Goal: Information Seeking & Learning: Learn about a topic

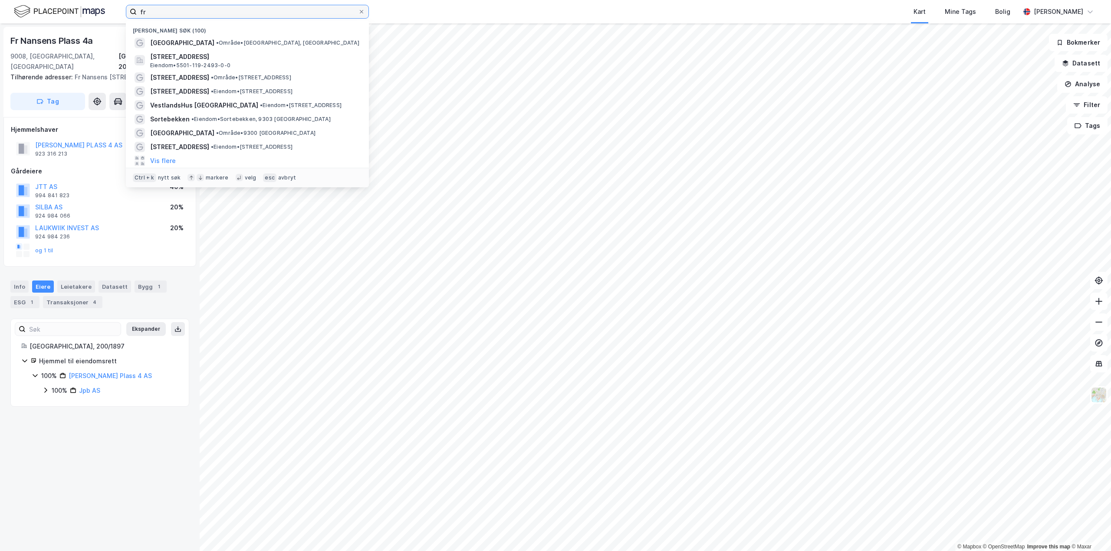
drag, startPoint x: 197, startPoint y: 13, endPoint x: 114, endPoint y: 20, distance: 82.7
click at [114, 20] on div "fr Nylige søk (100) Fr Nansens plass • Område • [GEOGRAPHIC_DATA], [STREET_ADDR…" at bounding box center [555, 11] width 1111 height 23
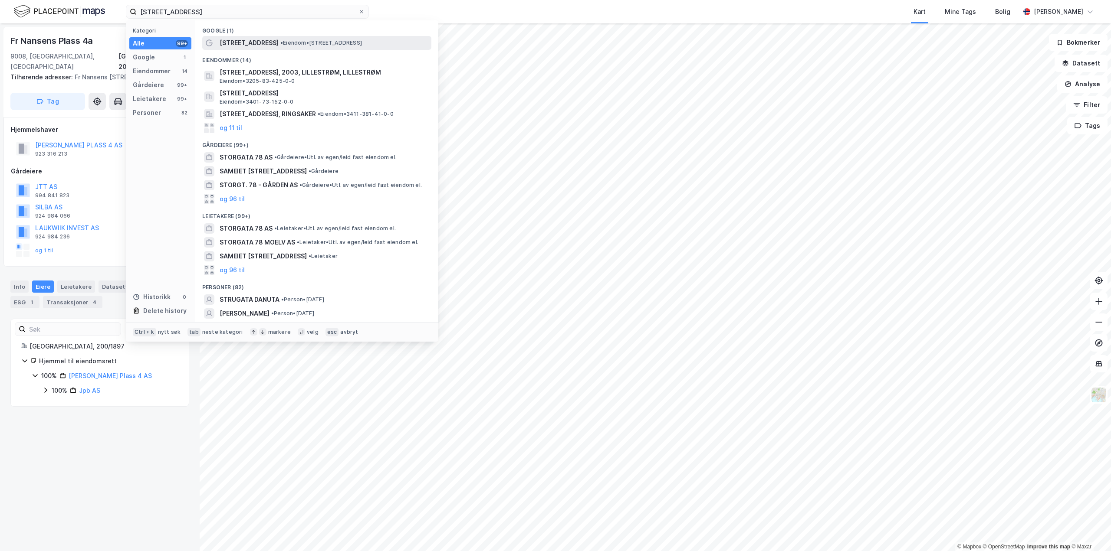
click at [228, 41] on span "[STREET_ADDRESS]" at bounding box center [249, 43] width 59 height 10
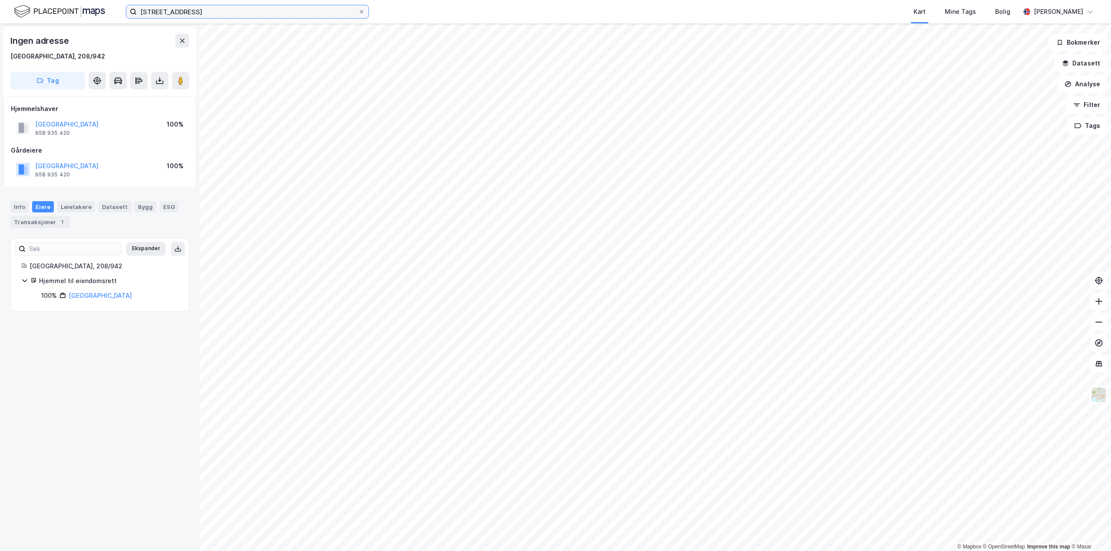
click at [186, 10] on input "[STREET_ADDRESS]" at bounding box center [247, 11] width 221 height 13
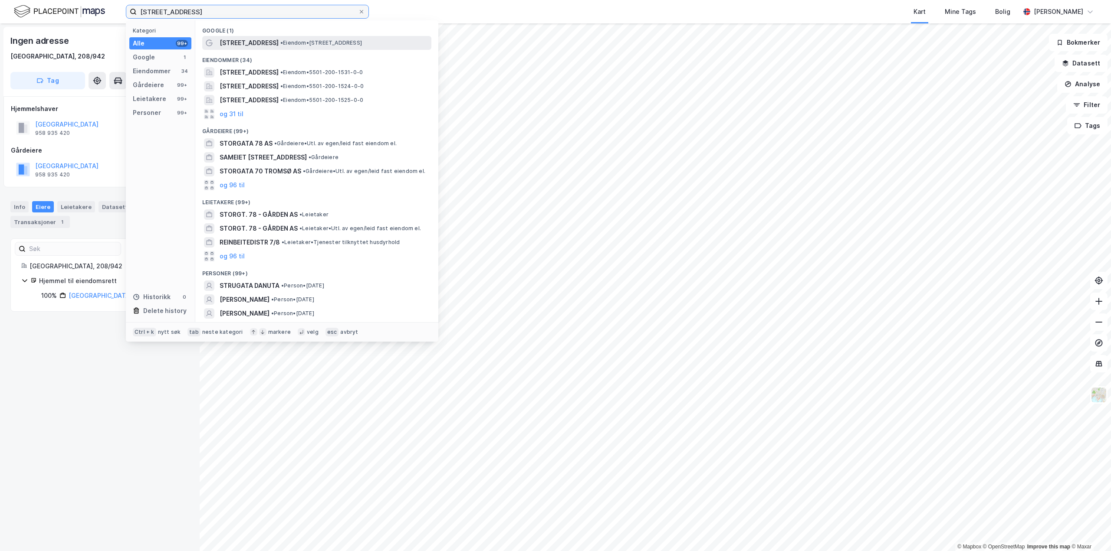
type input "[STREET_ADDRESS]"
click at [235, 46] on span "[STREET_ADDRESS]" at bounding box center [249, 43] width 59 height 10
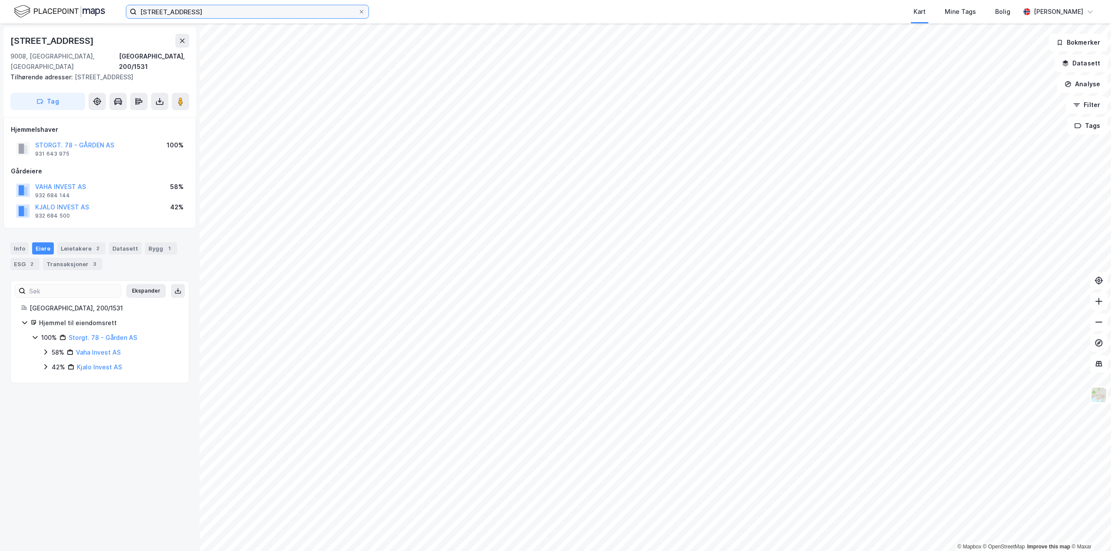
click at [281, 13] on input "[STREET_ADDRESS]" at bounding box center [247, 11] width 221 height 13
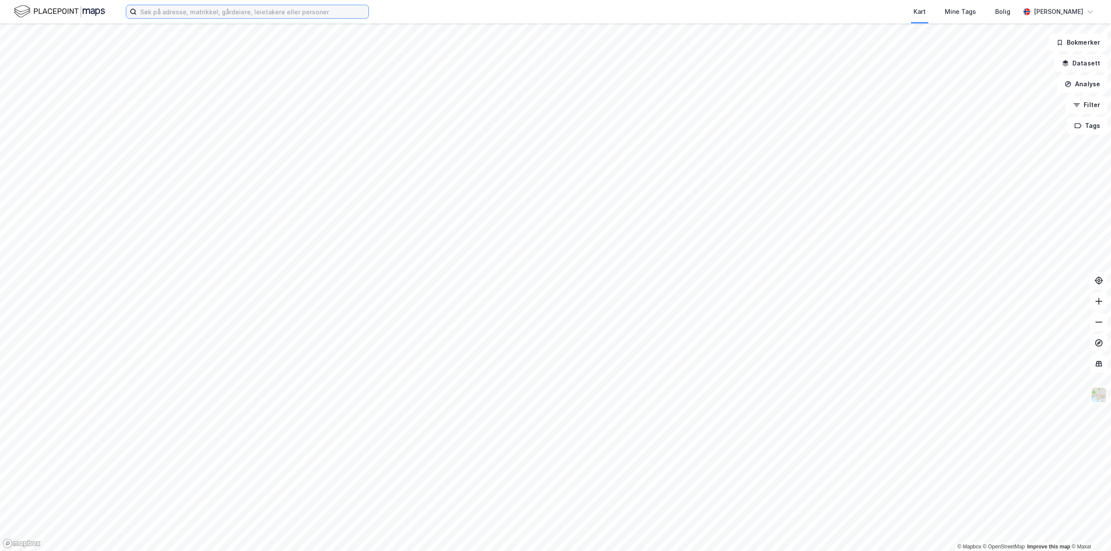
click at [173, 11] on input at bounding box center [253, 11] width 232 height 13
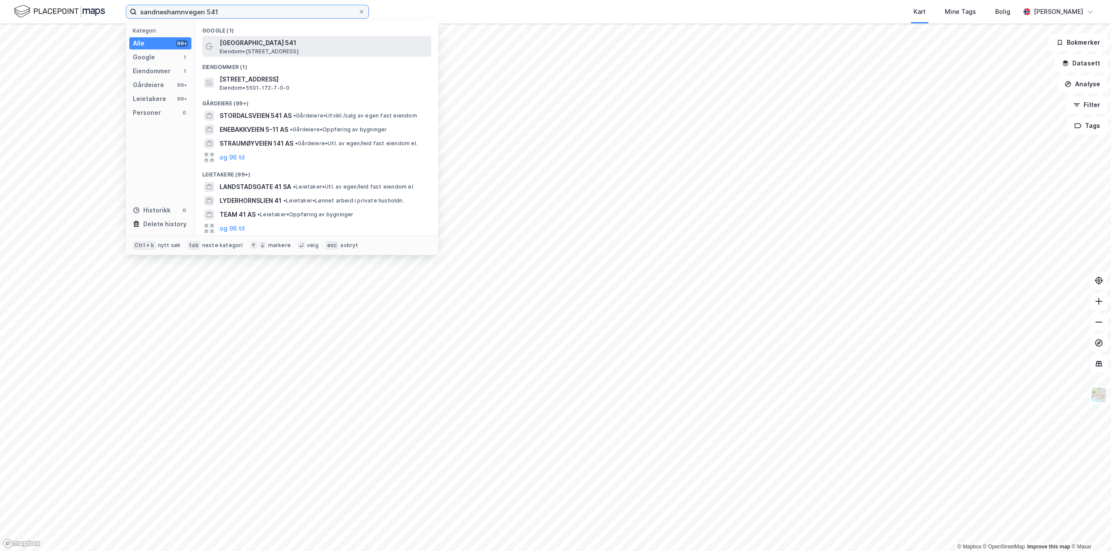
type input "sandneshamnvegen 541"
click at [236, 39] on span "Sandneshamnvegen 541" at bounding box center [324, 43] width 208 height 10
